Goal: Transaction & Acquisition: Purchase product/service

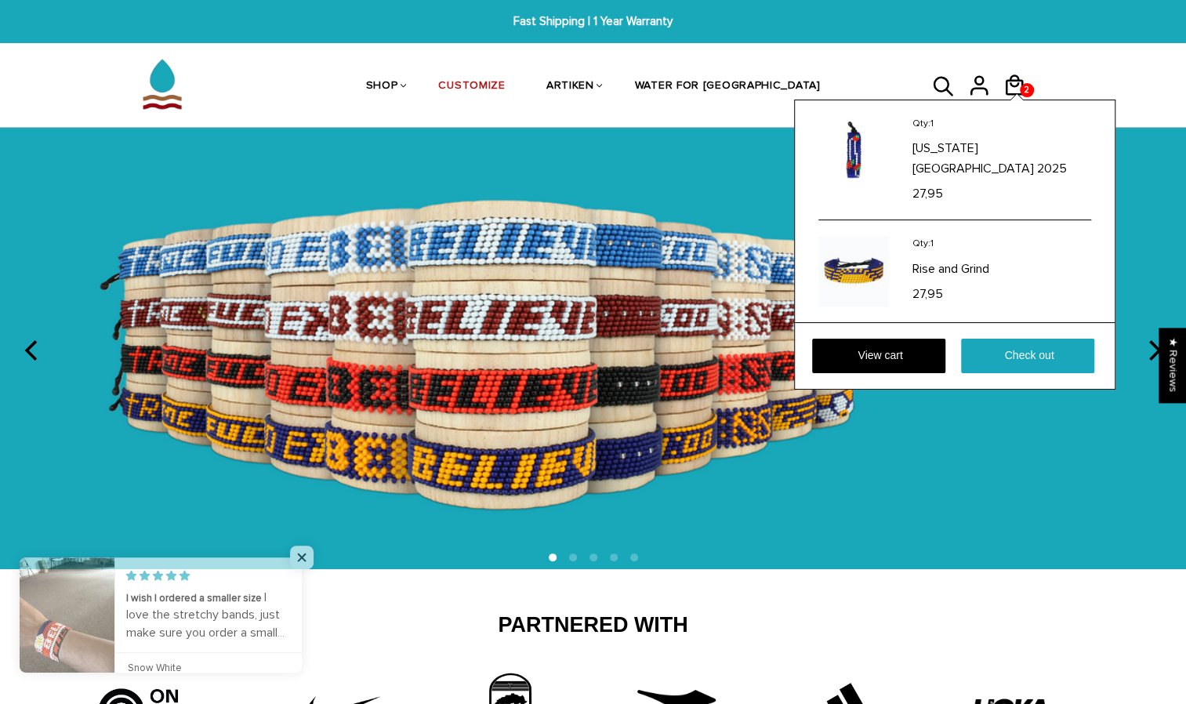
click at [1010, 97] on div at bounding box center [1016, 97] width 13 height 6
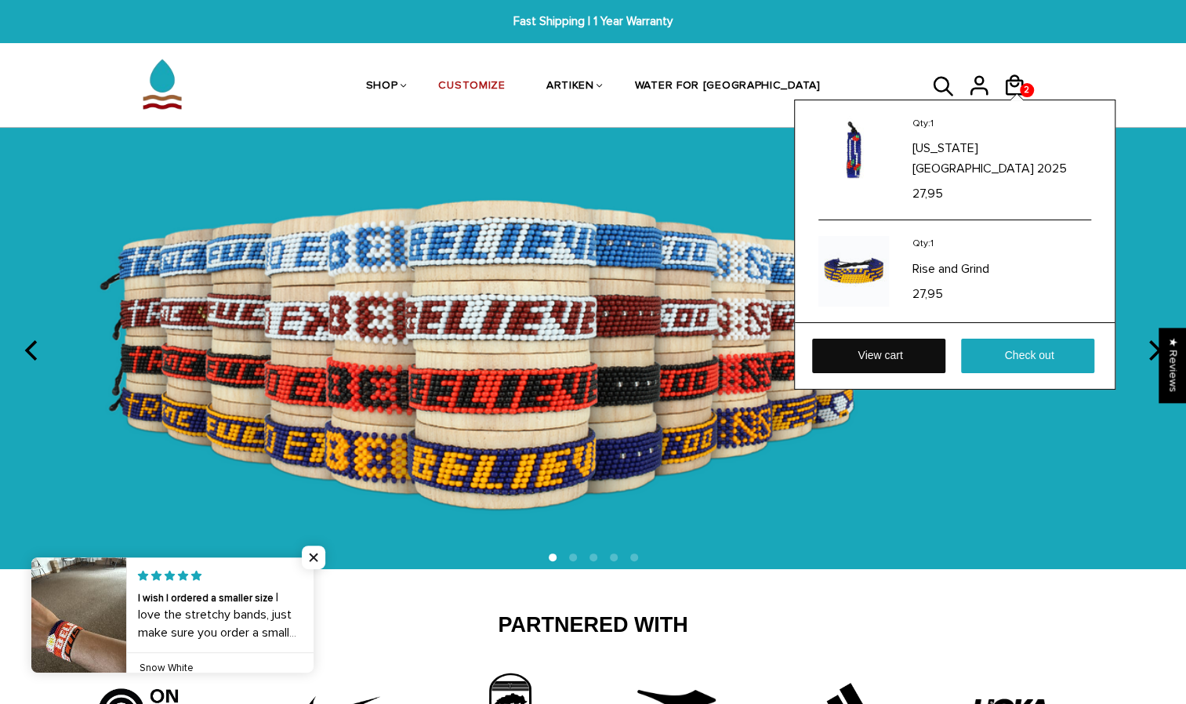
click at [903, 339] on link "View cart" at bounding box center [878, 356] width 133 height 34
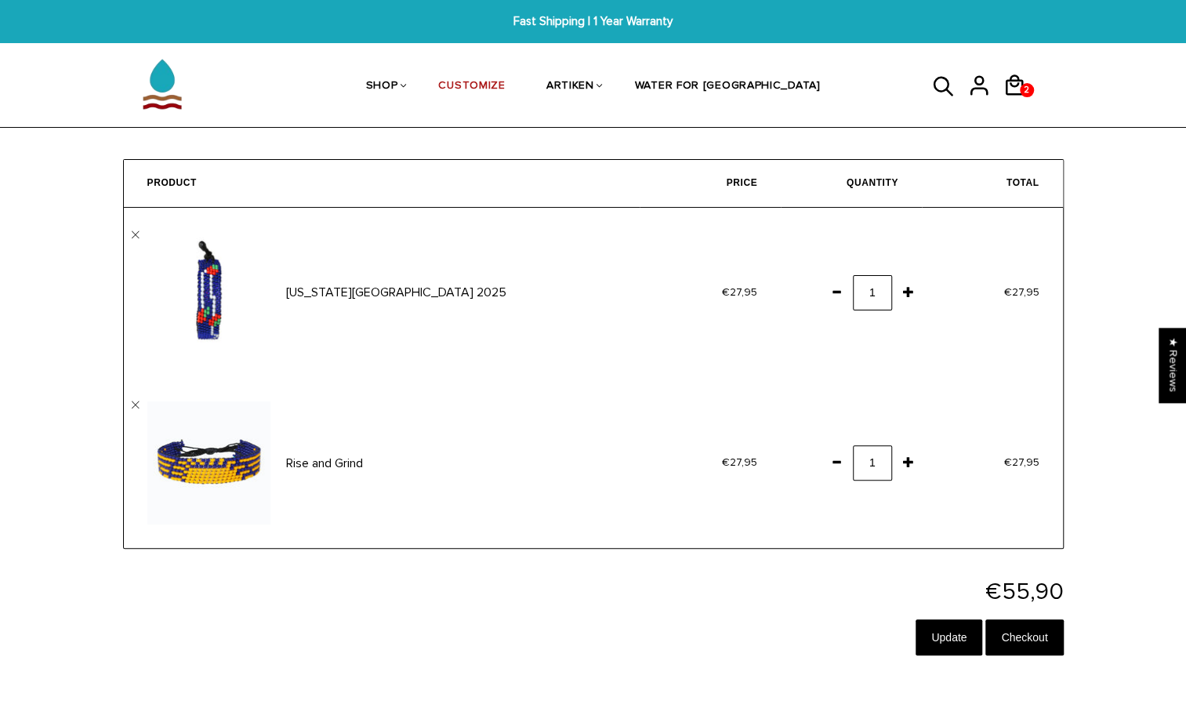
click at [836, 293] on span at bounding box center [836, 292] width 27 height 28
click at [840, 456] on span at bounding box center [836, 462] width 27 height 28
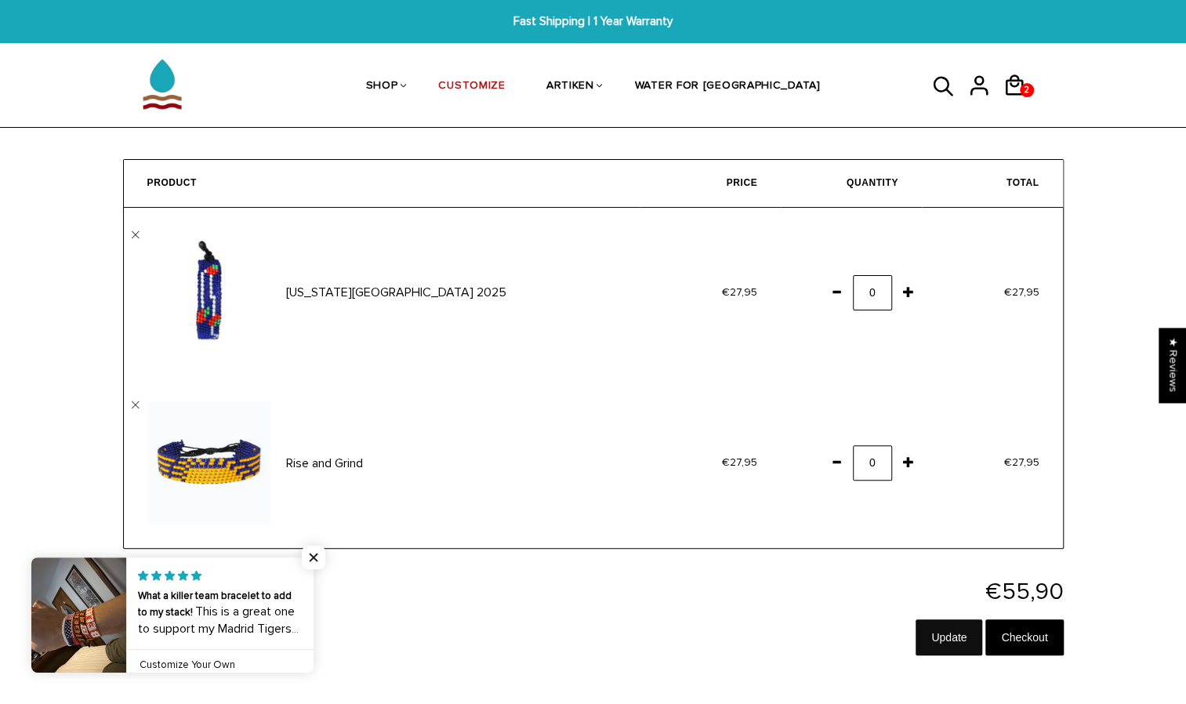
click at [955, 637] on input "Update" at bounding box center [949, 637] width 67 height 36
